Goal: Transaction & Acquisition: Purchase product/service

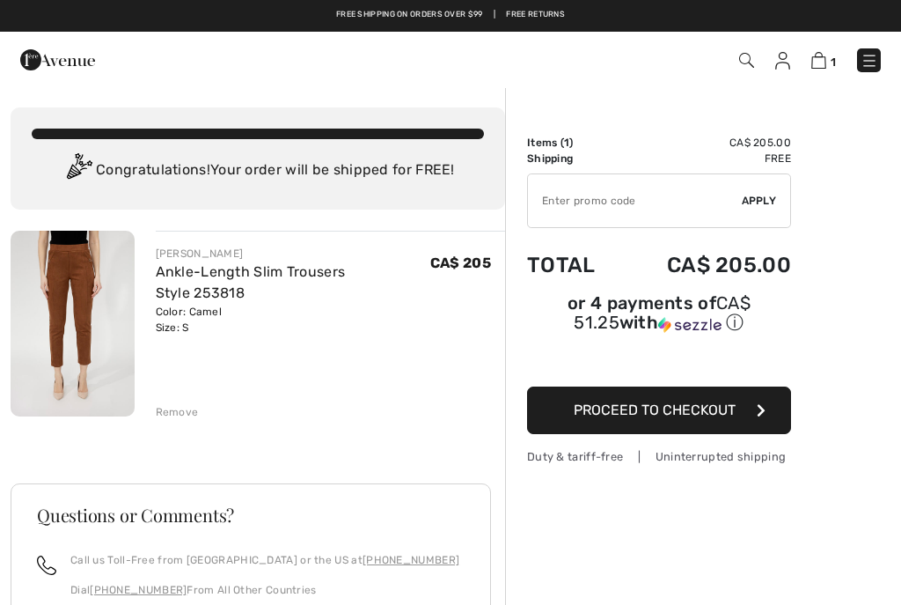
click at [714, 410] on span "Proceed to Checkout" at bounding box center [655, 409] width 162 height 17
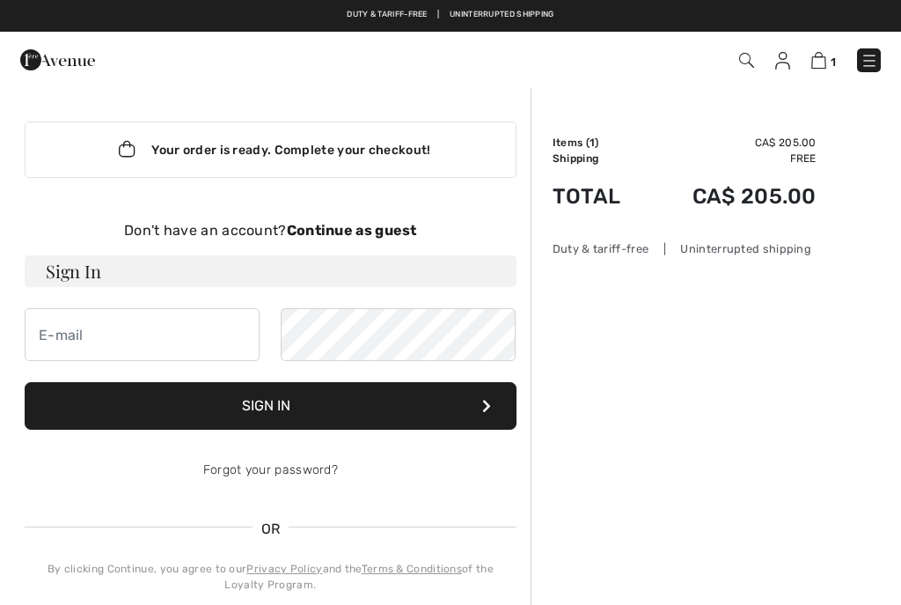
click at [361, 225] on strong "Continue as guest" at bounding box center [352, 230] width 130 height 17
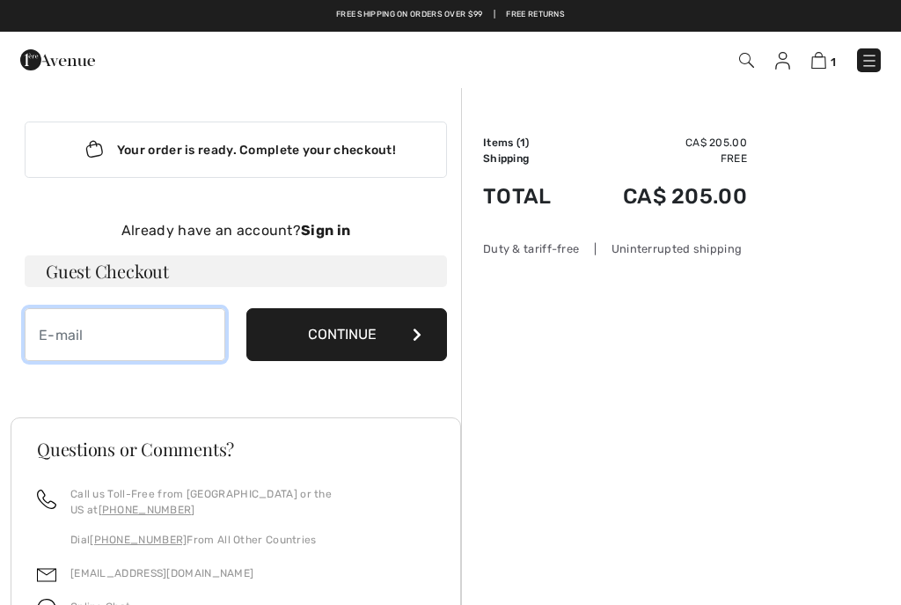
click at [88, 342] on input "email" at bounding box center [125, 334] width 201 height 53
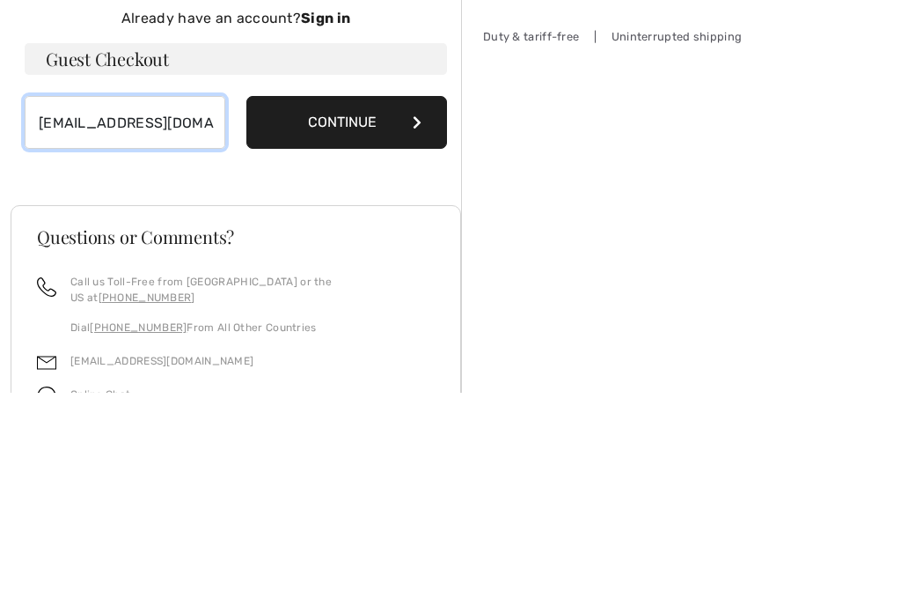
type input "croque@cogeco.ca"
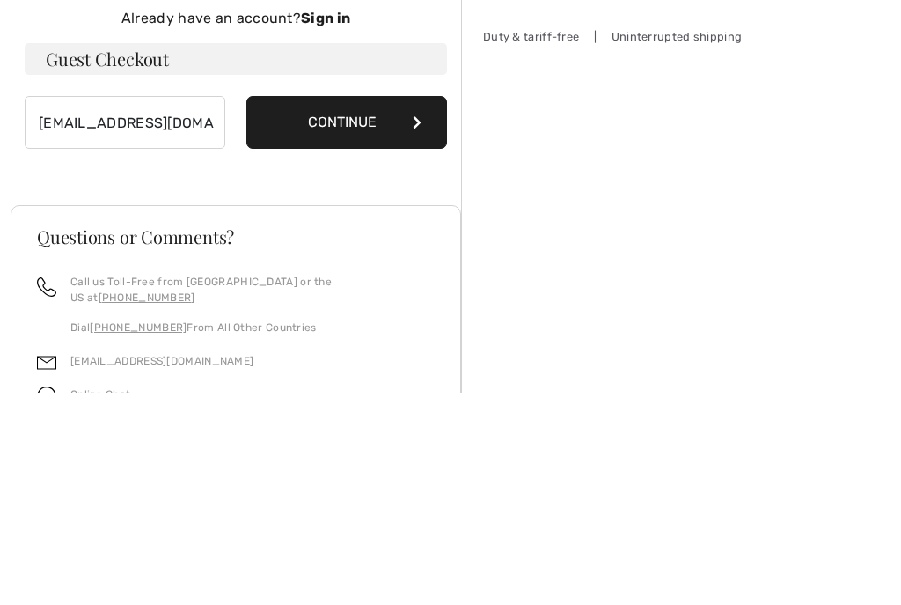
click at [384, 308] on button "Continue" at bounding box center [346, 334] width 201 height 53
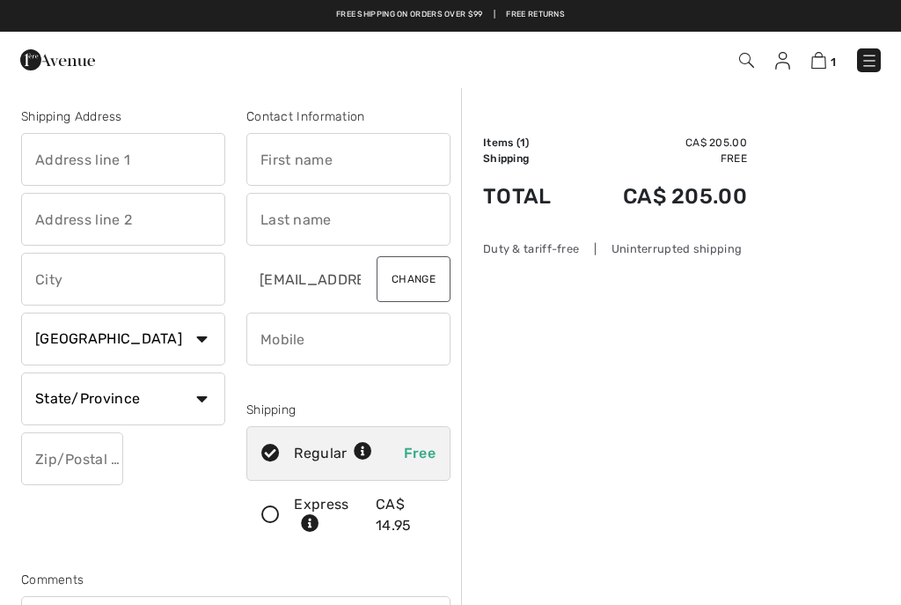
click at [168, 150] on input "text" at bounding box center [123, 159] width 204 height 53
type input "28 Berkshire Pl"
click at [143, 220] on input "text" at bounding box center [123, 219] width 204 height 53
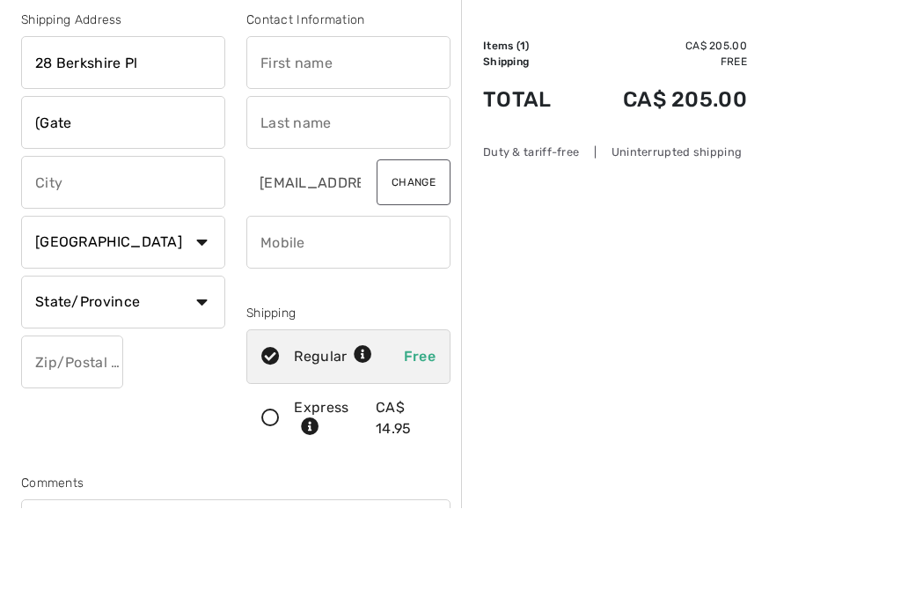
type input "(Gate #"
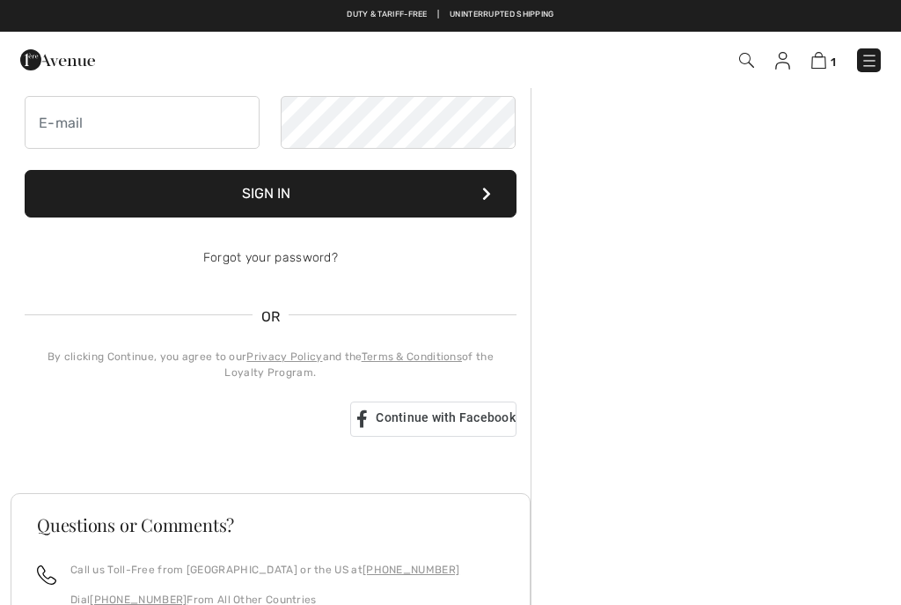
scroll to position [212, 0]
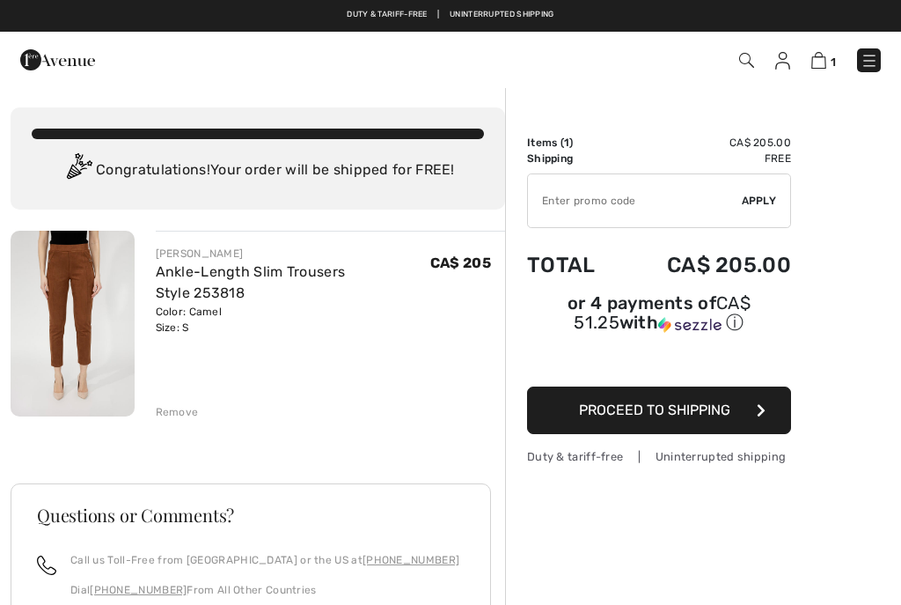
click at [187, 404] on div "Remove" at bounding box center [177, 412] width 43 height 16
